Goal: Information Seeking & Learning: Check status

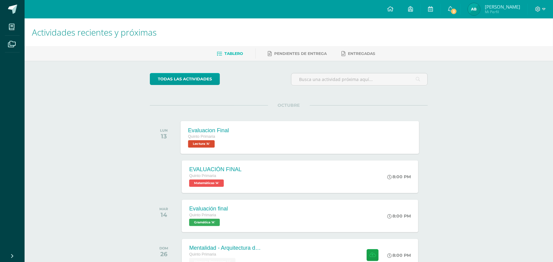
click at [325, 123] on div "Evaluacion Final Quinto Primaria Lectura 'A' Evaluacion Final Lectura Cargando …" at bounding box center [300, 137] width 239 height 33
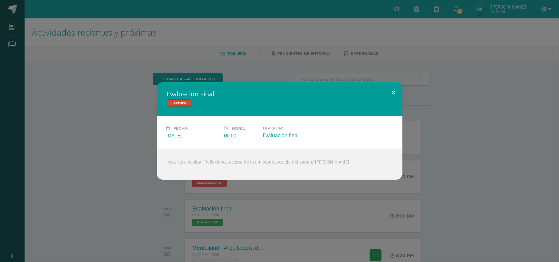
click at [394, 86] on button at bounding box center [394, 92] width 18 height 21
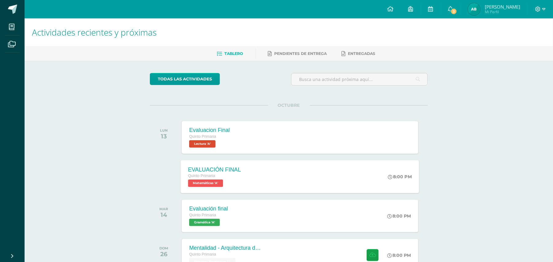
click at [327, 177] on div "EVALUACIÓN FINAL Quinto Primaria Matemáticas 'A' 8:00 PM EVALUACIÓN FINAL Matem…" at bounding box center [300, 176] width 239 height 33
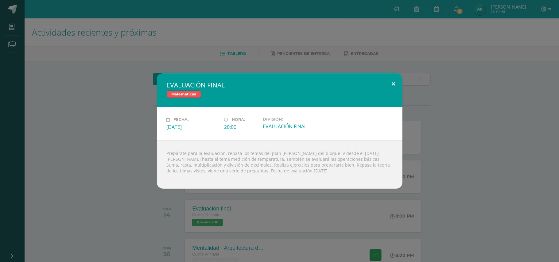
click at [394, 78] on button at bounding box center [394, 83] width 18 height 21
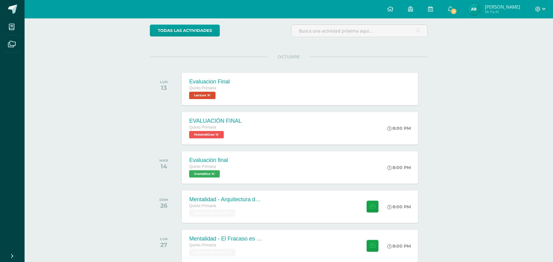
scroll to position [49, 0]
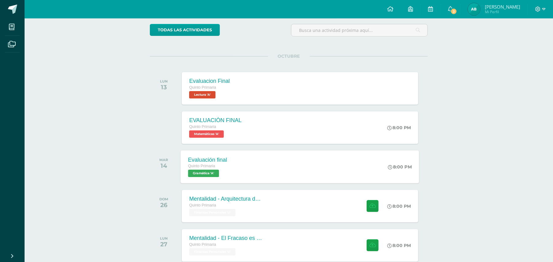
click at [350, 158] on div "Evaluación final Quinto Primaria Gramática 'A' 8:00 PM Evaluación final Gramáti…" at bounding box center [300, 166] width 239 height 33
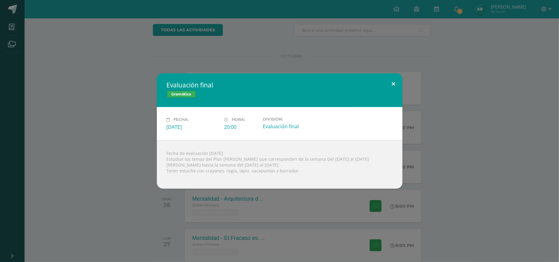
click at [392, 80] on button at bounding box center [394, 83] width 18 height 21
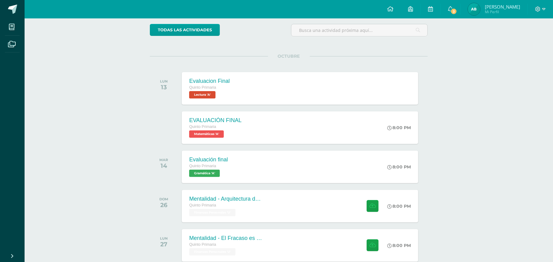
click at [500, 7] on span "[PERSON_NAME]" at bounding box center [502, 7] width 35 height 6
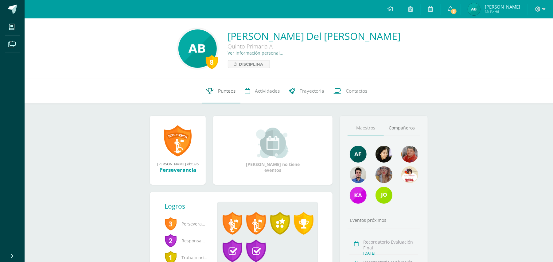
click at [225, 87] on link "Punteos" at bounding box center [221, 91] width 38 height 25
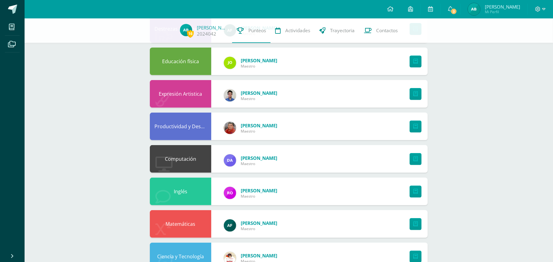
scroll to position [147, 0]
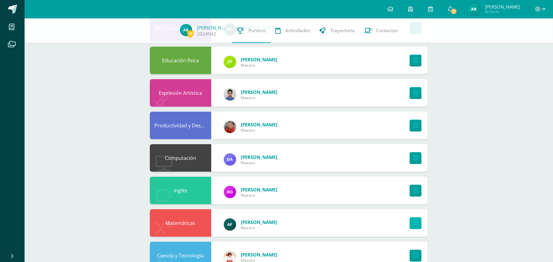
click at [411, 220] on link at bounding box center [416, 223] width 12 height 12
click at [392, 5] on link at bounding box center [390, 9] width 21 height 18
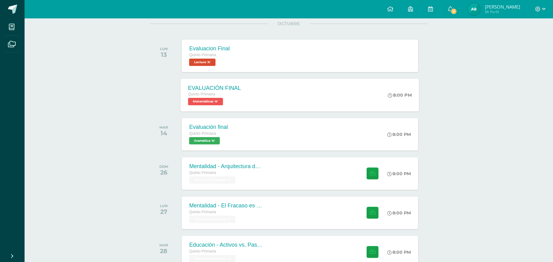
scroll to position [98, 0]
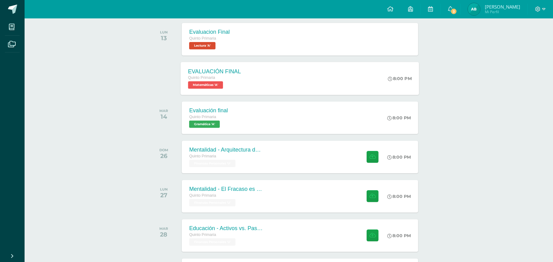
click at [233, 72] on div "EVALUACIÓN FINAL" at bounding box center [214, 71] width 53 height 6
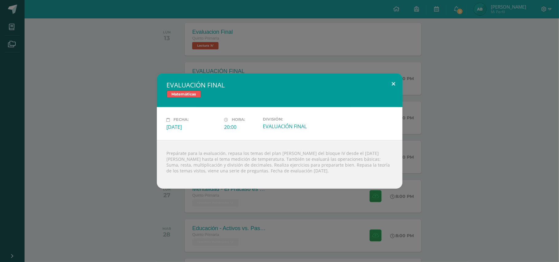
click at [394, 79] on button at bounding box center [394, 83] width 18 height 21
